Goal: Task Accomplishment & Management: Use online tool/utility

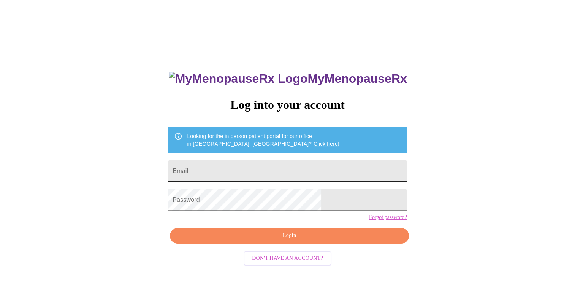
click at [225, 169] on input "Email" at bounding box center [287, 171] width 238 height 21
type input "[EMAIL_ADDRESS][DOMAIN_NAME]"
click at [311, 241] on span "Login" at bounding box center [288, 235] width 221 height 9
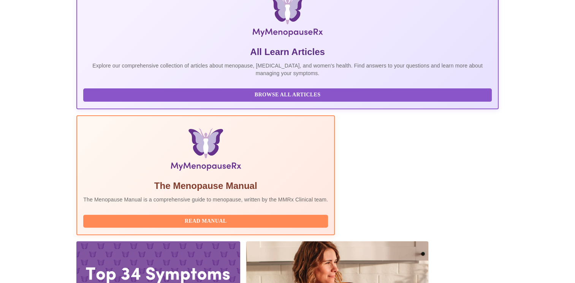
scroll to position [170, 0]
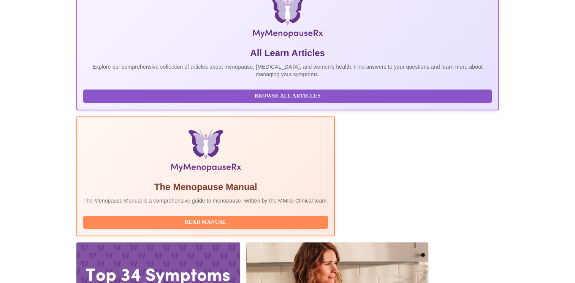
scroll to position [170, 0]
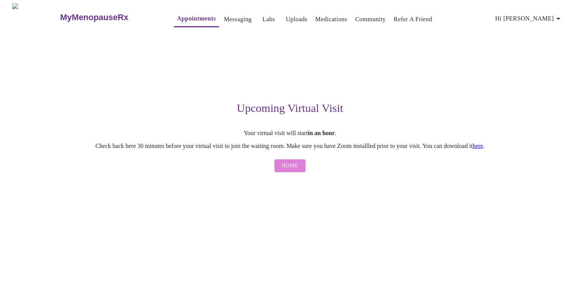
click at [287, 167] on span "Home" at bounding box center [290, 165] width 16 height 9
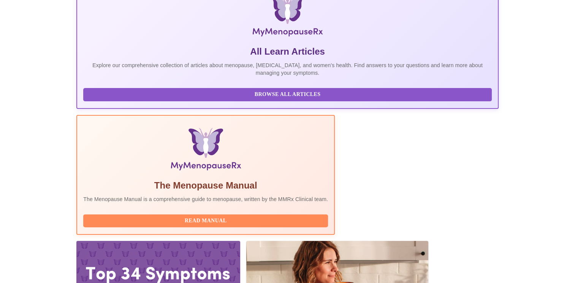
scroll to position [170, 0]
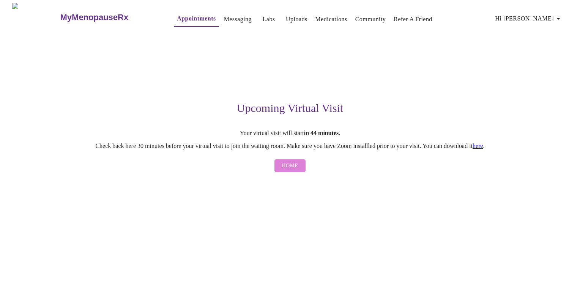
click at [287, 169] on span "Home" at bounding box center [290, 165] width 16 height 9
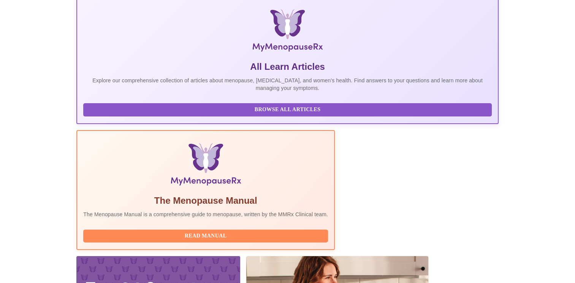
scroll to position [170, 0]
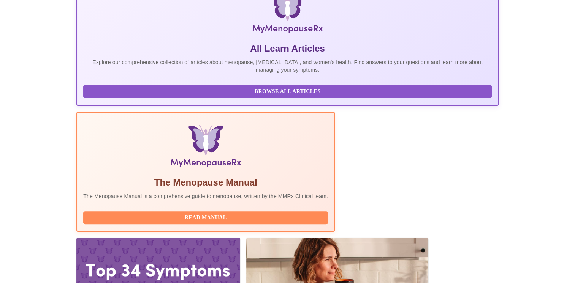
drag, startPoint x: 436, startPoint y: 213, endPoint x: 384, endPoint y: 176, distance: 63.9
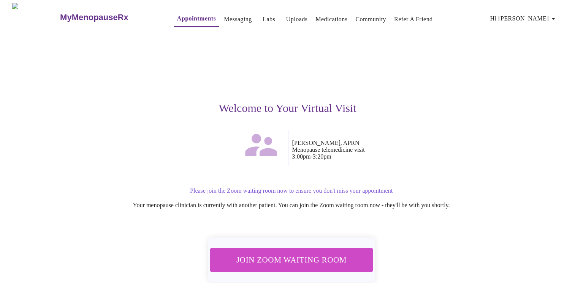
click at [273, 254] on span "Join Zoom Waiting Room" at bounding box center [291, 260] width 147 height 14
